Goal: Transaction & Acquisition: Purchase product/service

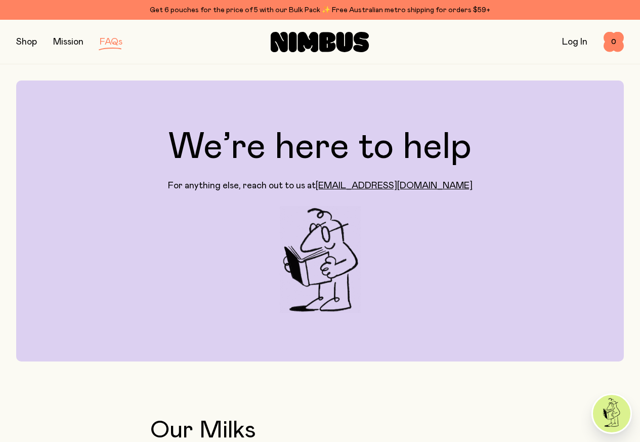
click at [114, 21] on div "Shop Mission FAQs Log In 0 0" at bounding box center [320, 42] width 608 height 44
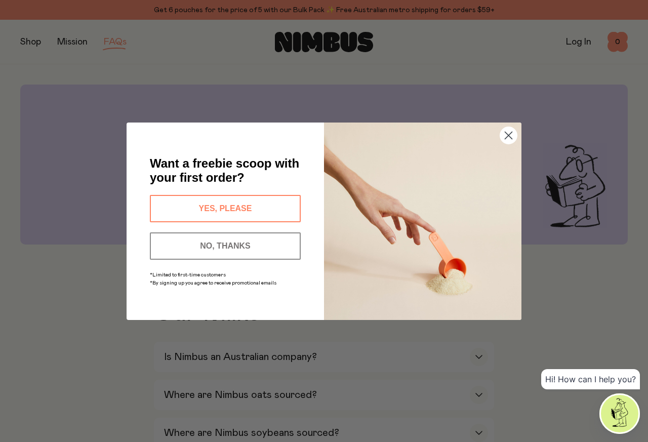
click at [311, 44] on div "Close dialog Want a freebie scoop with your first order? YES, PLEASE NO, THANKS…" at bounding box center [324, 221] width 648 height 442
click at [508, 135] on icon "Close dialog" at bounding box center [508, 135] width 7 height 7
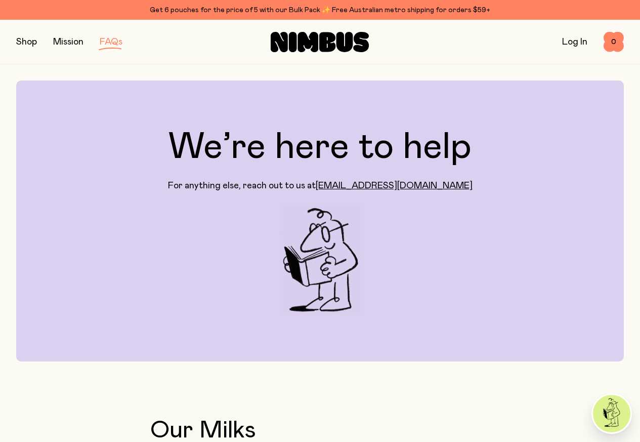
click at [31, 40] on button "button" at bounding box center [26, 42] width 21 height 14
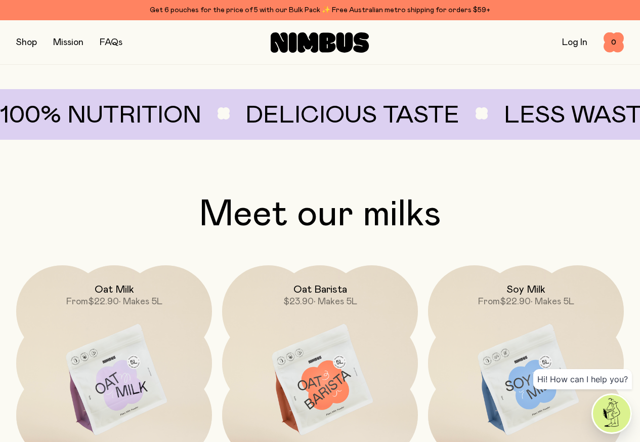
scroll to position [729, 0]
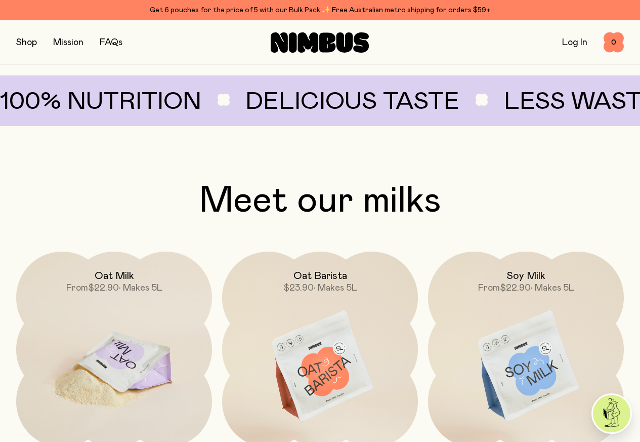
click at [115, 354] on img at bounding box center [114, 367] width 196 height 230
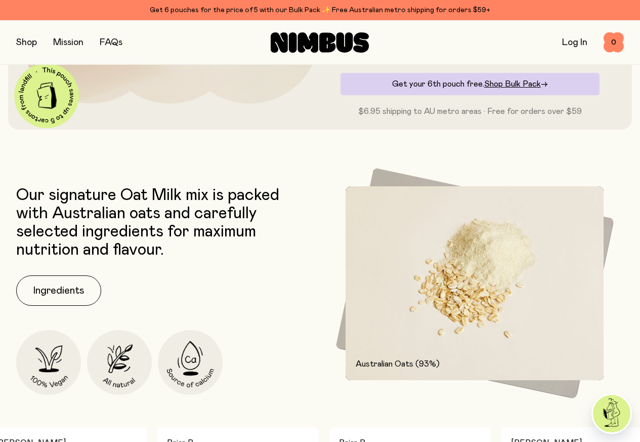
scroll to position [364, 0]
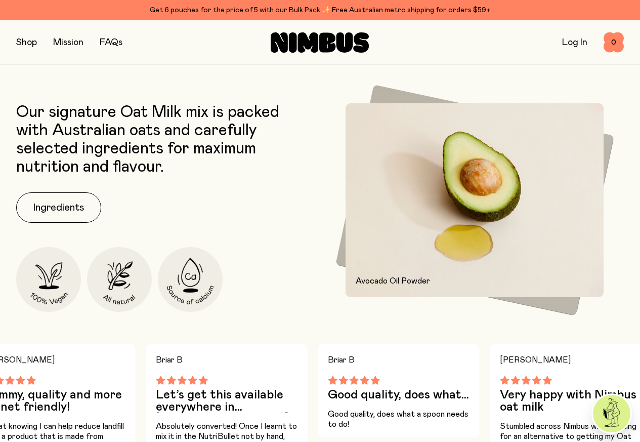
click at [62, 260] on div "Our signature Oat Milk mix is packed with Australian oats and carefully selecte…" at bounding box center [165, 207] width 299 height 209
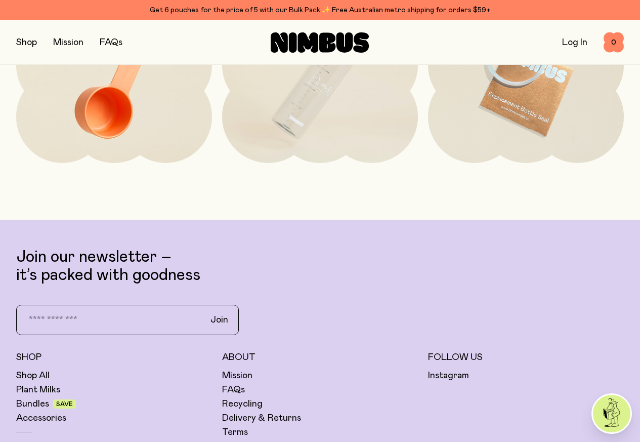
scroll to position [2450, 0]
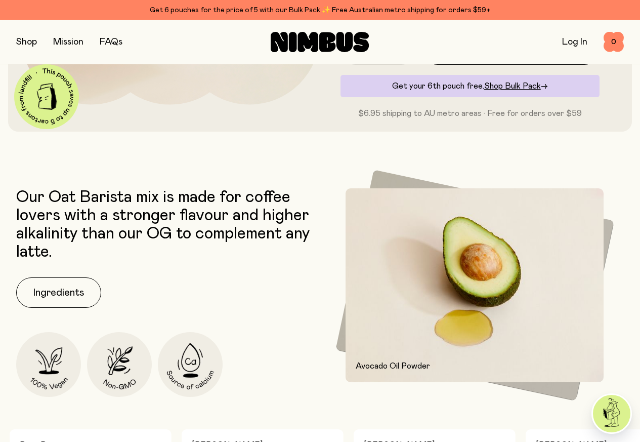
scroll to position [364, 0]
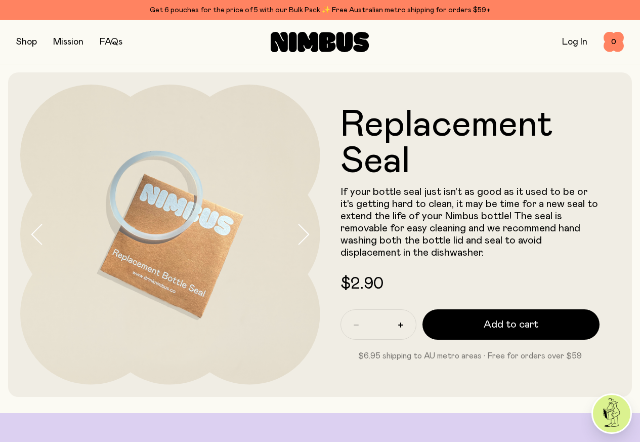
click at [23, 41] on button "button" at bounding box center [26, 42] width 21 height 14
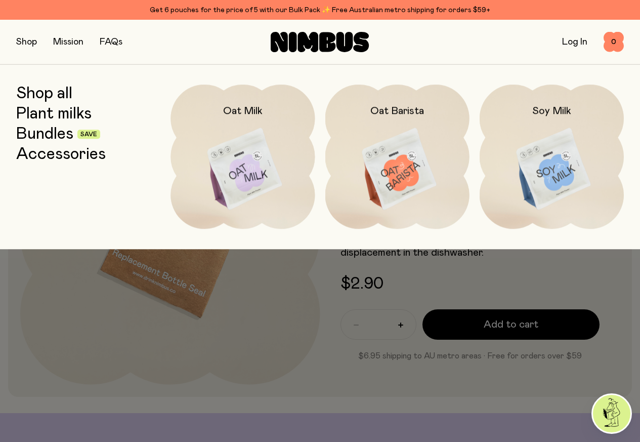
click at [51, 138] on div at bounding box center [320, 221] width 640 height 442
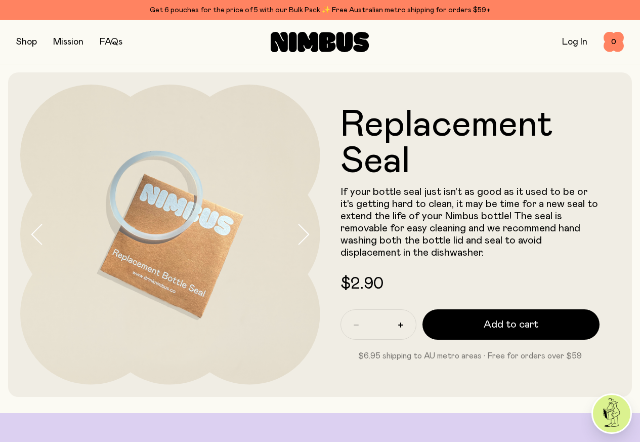
click at [25, 40] on button "button" at bounding box center [26, 42] width 21 height 14
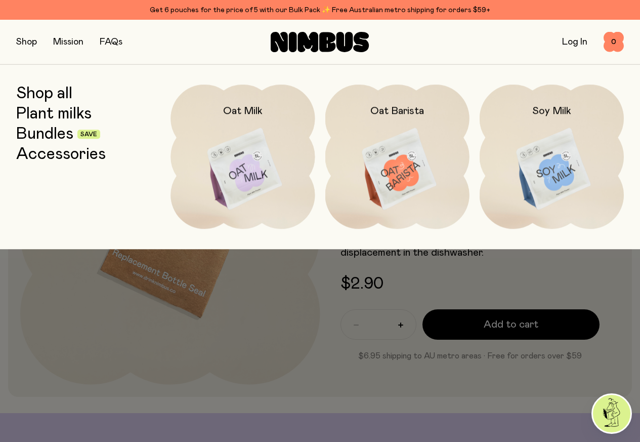
click at [43, 108] on link "Plant milks" at bounding box center [53, 114] width 75 height 18
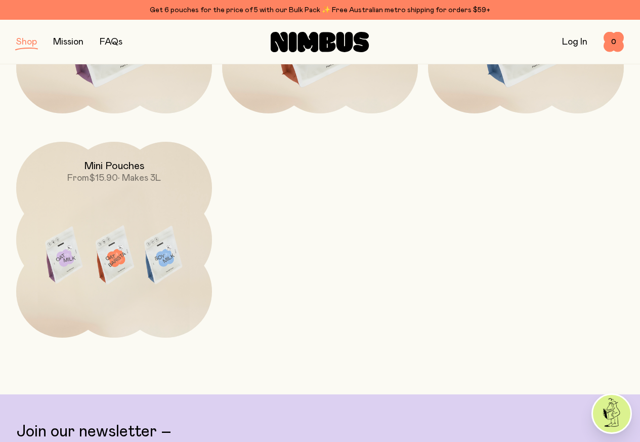
scroll to position [304, 0]
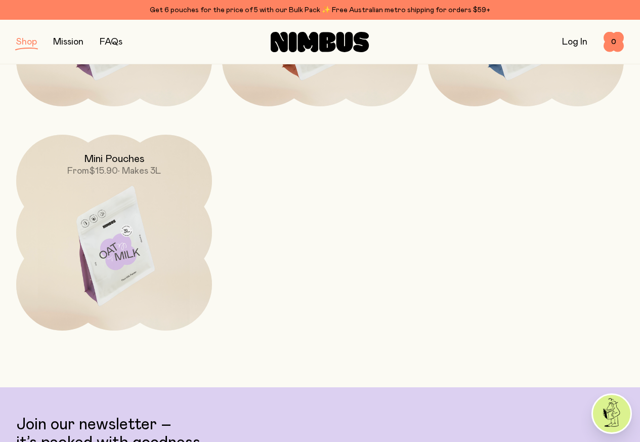
click at [112, 182] on img at bounding box center [114, 250] width 196 height 230
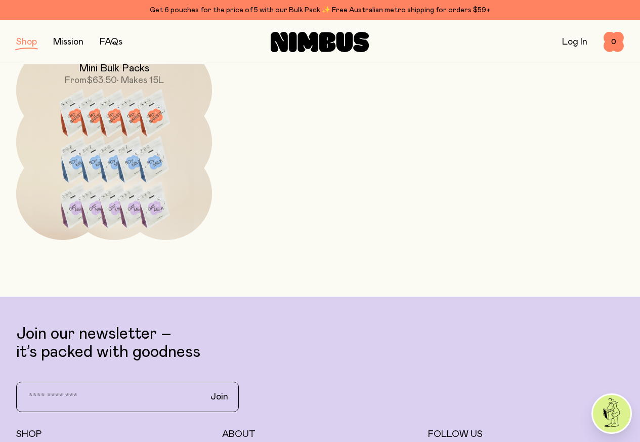
scroll to position [668, 0]
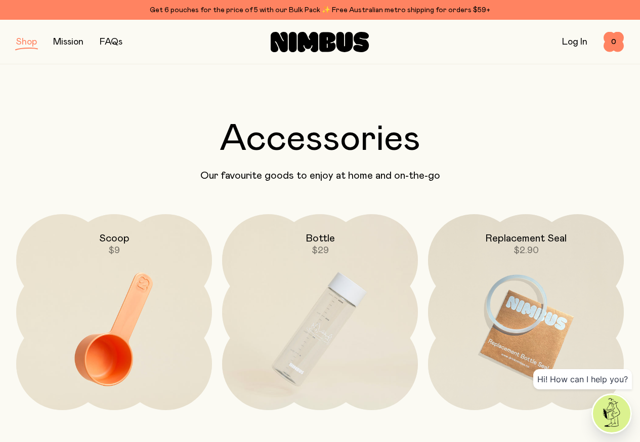
click at [52, 40] on div "Shop Mission FAQs" at bounding box center [117, 42] width 202 height 14
click at [61, 40] on link "Mission" at bounding box center [68, 41] width 30 height 9
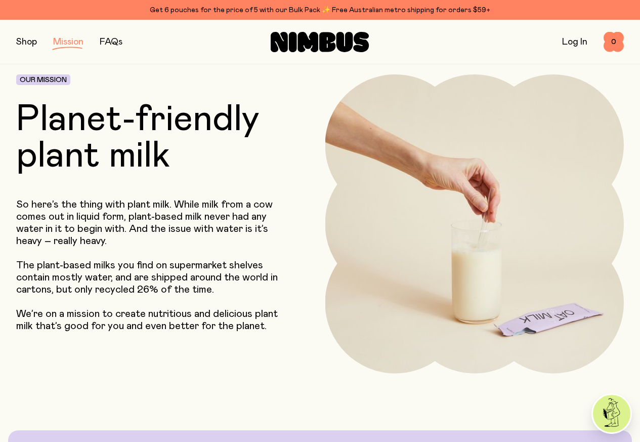
click at [69, 41] on link "Mission" at bounding box center [68, 41] width 30 height 9
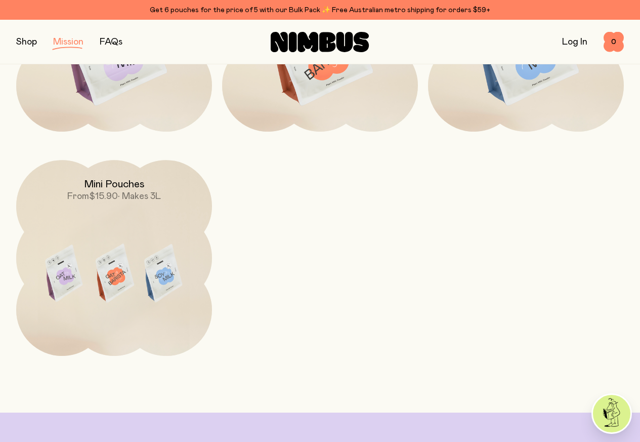
scroll to position [1804, 0]
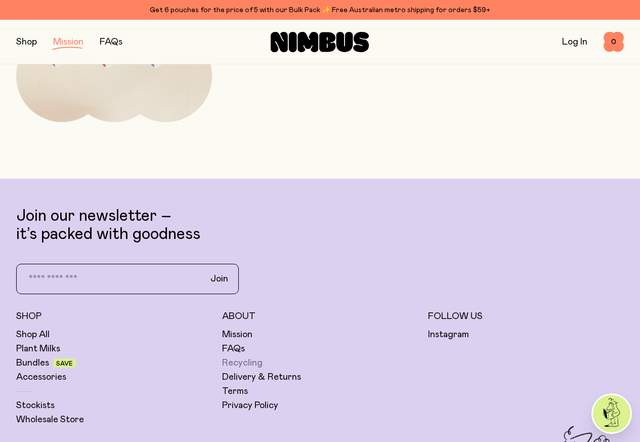
click at [263, 357] on link "Recycling" at bounding box center [242, 363] width 40 height 12
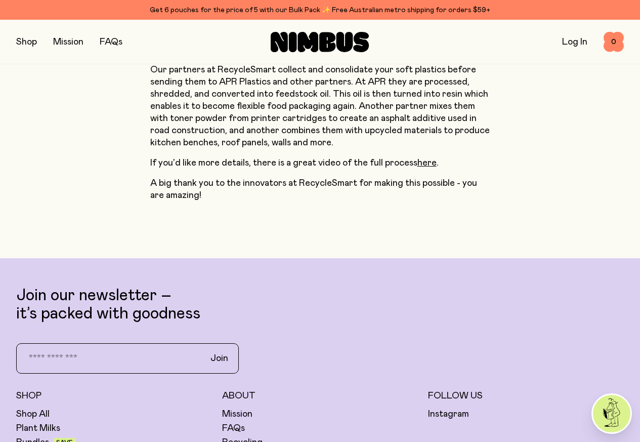
scroll to position [850, 0]
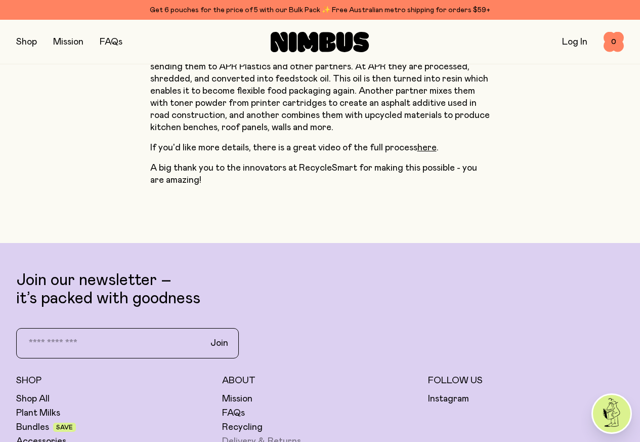
click at [301, 435] on link "Delivery & Returns" at bounding box center [261, 441] width 79 height 12
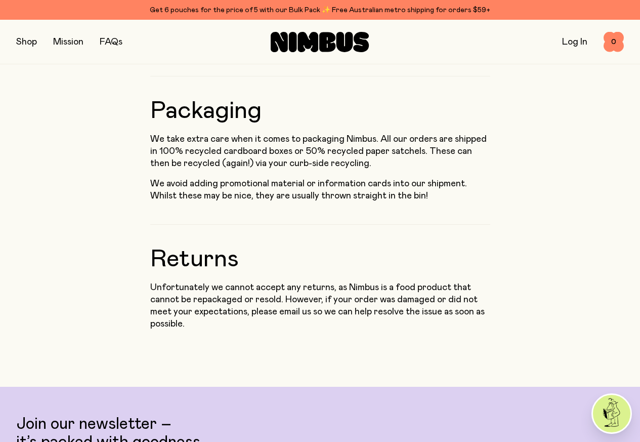
scroll to position [1032, 0]
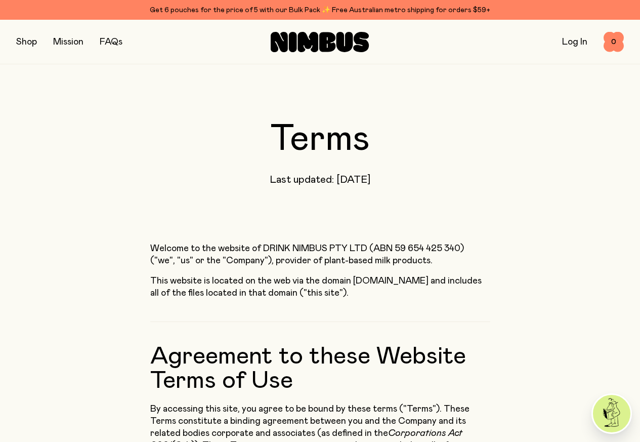
click at [456, 365] on h2 "Agreement to these Website Terms of Use" at bounding box center [320, 356] width 340 height 71
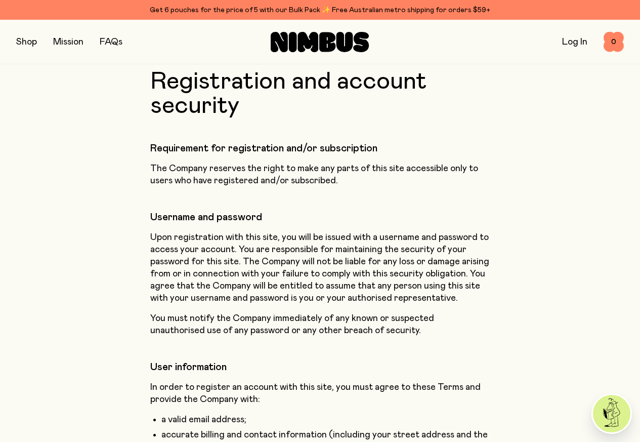
scroll to position [1275, 0]
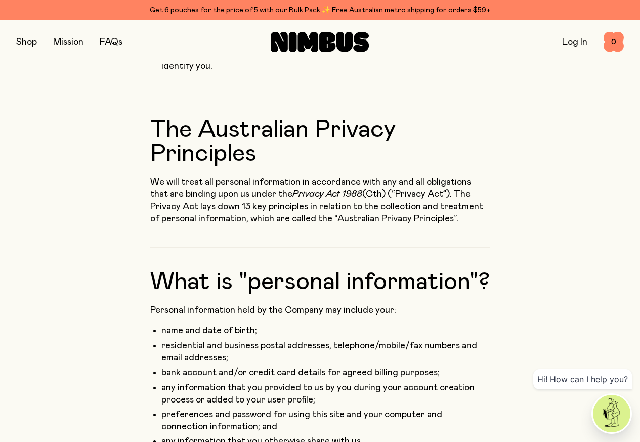
scroll to position [425, 0]
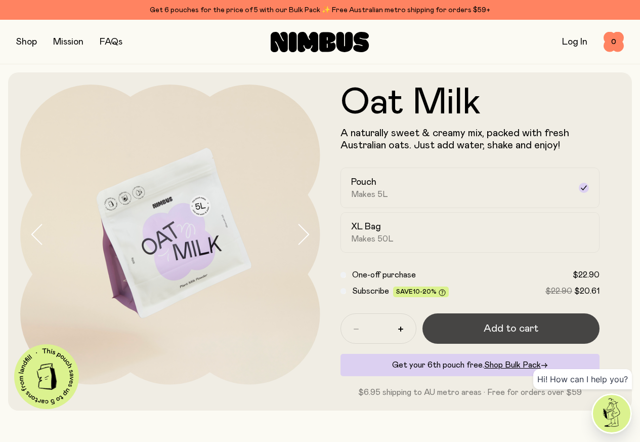
click at [471, 344] on button "Add to cart" at bounding box center [512, 328] width 178 height 30
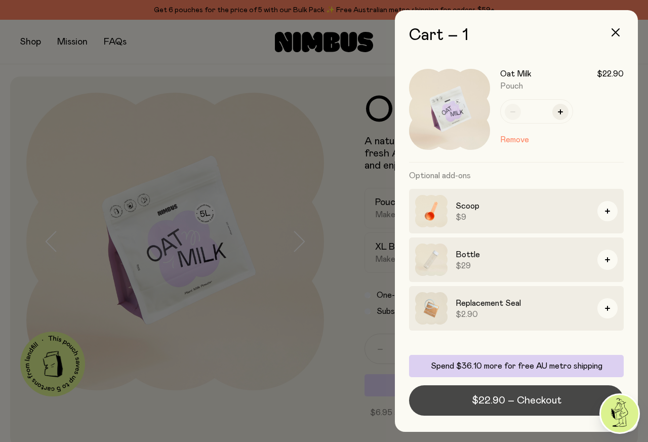
click at [453, 402] on button "$22.90 – Checkout" at bounding box center [516, 400] width 215 height 30
